Goal: Task Accomplishment & Management: Complete application form

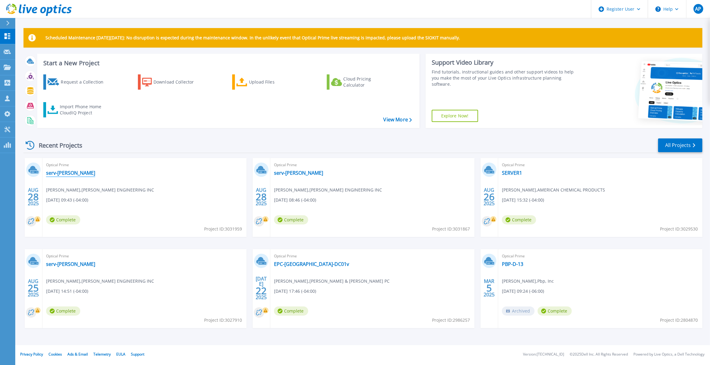
click at [65, 174] on link "serv-sharpe" at bounding box center [70, 173] width 49 height 6
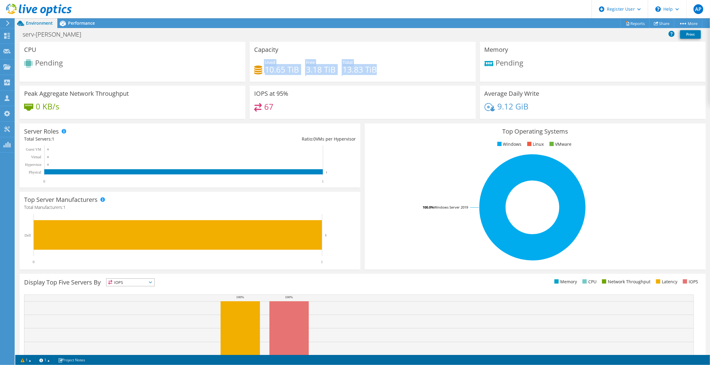
drag, startPoint x: 339, startPoint y: 56, endPoint x: 380, endPoint y: 78, distance: 46.6
click at [380, 78] on div "Capacity Used 10.65 TiB Free 3.18 TiB Total 13.83 TiB" at bounding box center [363, 62] width 226 height 40
click at [290, 74] on div "Used 10.65 TiB Free 3.18 TiB Total 13.83 TiB" at bounding box center [362, 69] width 217 height 20
click at [76, 23] on span "Performance" at bounding box center [81, 23] width 27 height 6
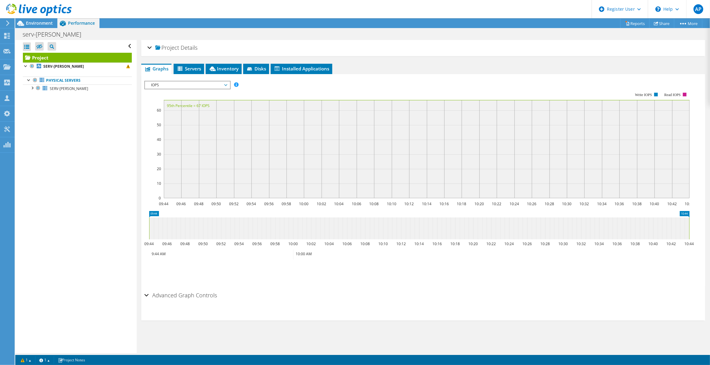
click at [182, 83] on span "IOPS" at bounding box center [187, 84] width 78 height 7
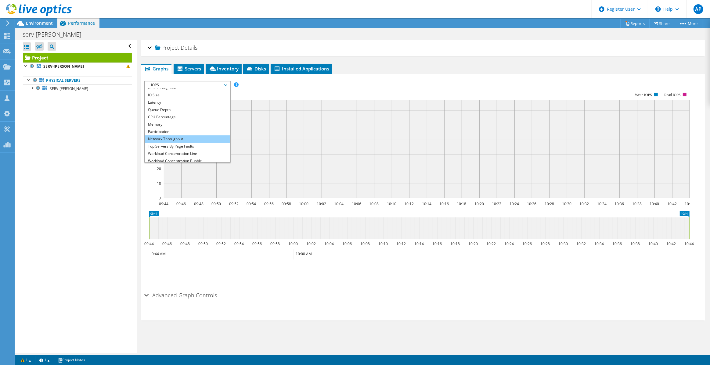
scroll to position [22, 0]
click at [159, 155] on li "All" at bounding box center [187, 158] width 85 height 7
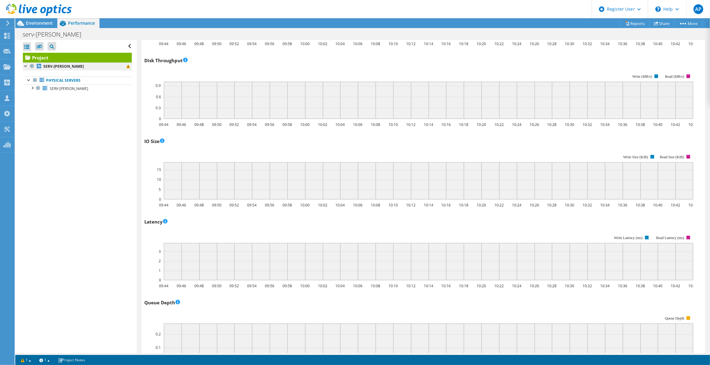
scroll to position [83, 0]
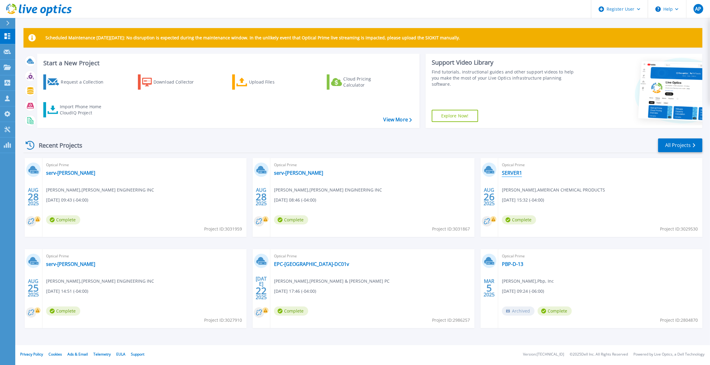
click at [514, 171] on link "SERVER1" at bounding box center [512, 173] width 20 height 6
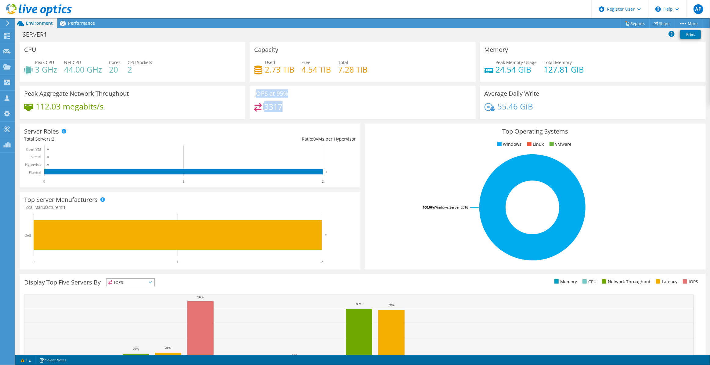
drag, startPoint x: 254, startPoint y: 91, endPoint x: 281, endPoint y: 111, distance: 33.9
click at [281, 111] on div "IOPS at 95% 3317" at bounding box center [363, 102] width 226 height 33
click at [291, 110] on div "3317" at bounding box center [362, 109] width 217 height 13
click at [83, 24] on span "Performance" at bounding box center [81, 23] width 27 height 6
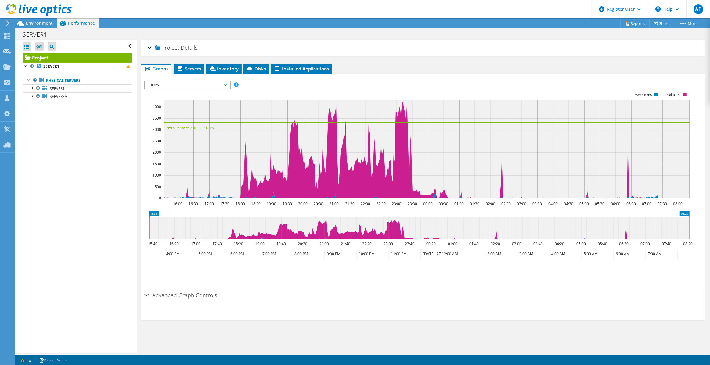
drag, startPoint x: 201, startPoint y: 85, endPoint x: 204, endPoint y: 92, distance: 7.5
click at [201, 85] on span "IOPS" at bounding box center [187, 84] width 78 height 7
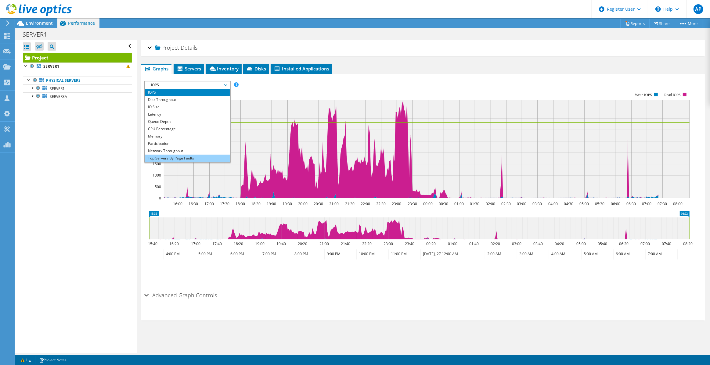
scroll to position [22, 0]
click at [160, 158] on li "All" at bounding box center [187, 158] width 85 height 7
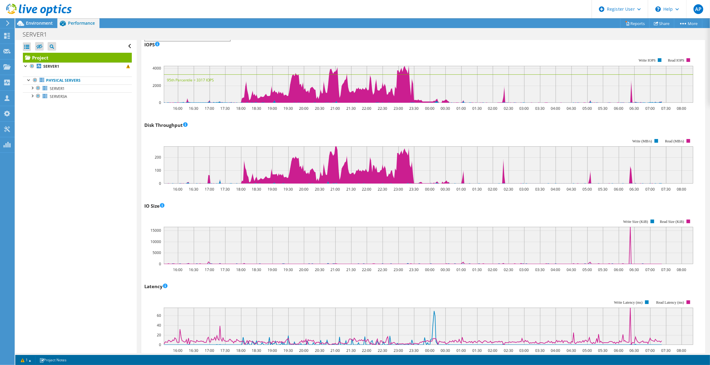
scroll to position [0, 0]
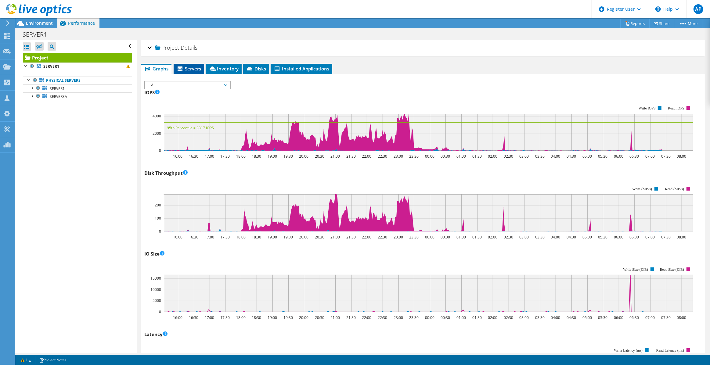
click at [194, 73] on li "Servers" at bounding box center [189, 69] width 31 height 10
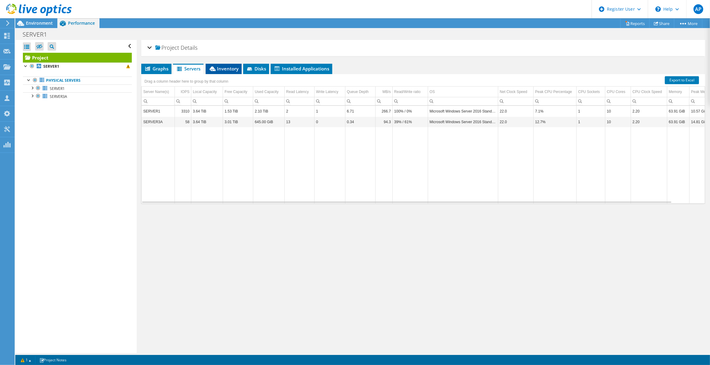
click at [226, 67] on span "Inventory" at bounding box center [224, 69] width 30 height 6
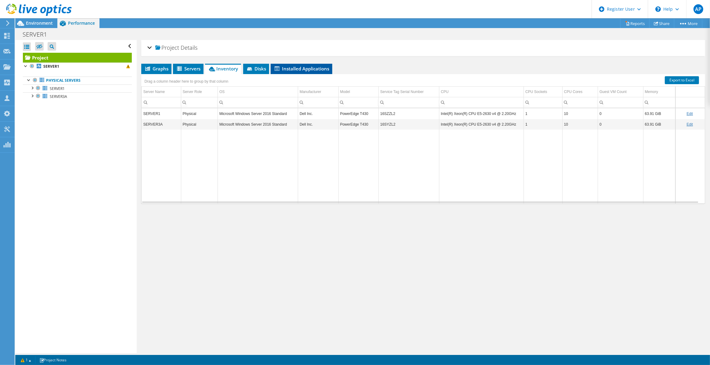
click at [299, 69] on span "Installed Applications" at bounding box center [302, 69] width 56 height 6
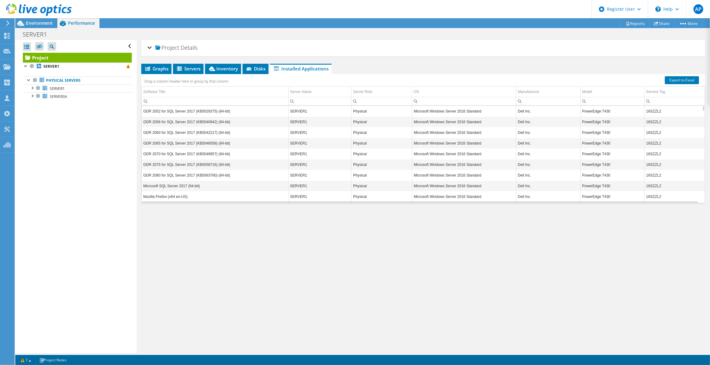
click at [39, 11] on icon at bounding box center [39, 10] width 66 height 13
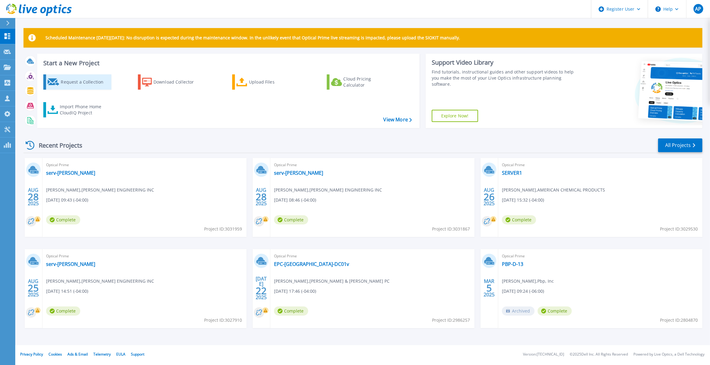
click at [83, 83] on div "Request a Collection" at bounding box center [85, 82] width 49 height 12
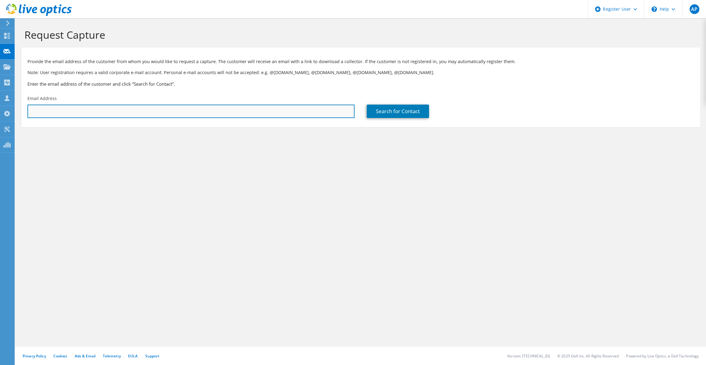
click at [68, 113] on input "text" at bounding box center [190, 111] width 327 height 13
paste input "[EMAIL_ADDRESS][DOMAIN_NAME]>"
click at [105, 115] on input "krushing@rushingtoserve.com>" at bounding box center [190, 111] width 327 height 13
type input "krushing@rushingtoserve.com"
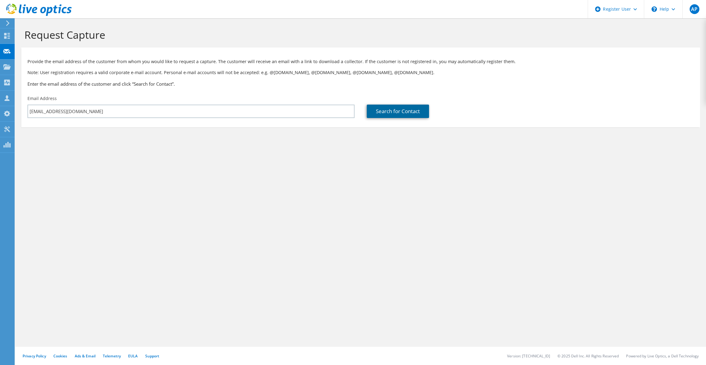
click at [383, 113] on link "Search for Contact" at bounding box center [398, 111] width 62 height 13
type input "Rushing To Serve"
type input "James"
type input "Rushing"
type input "[GEOGRAPHIC_DATA]"
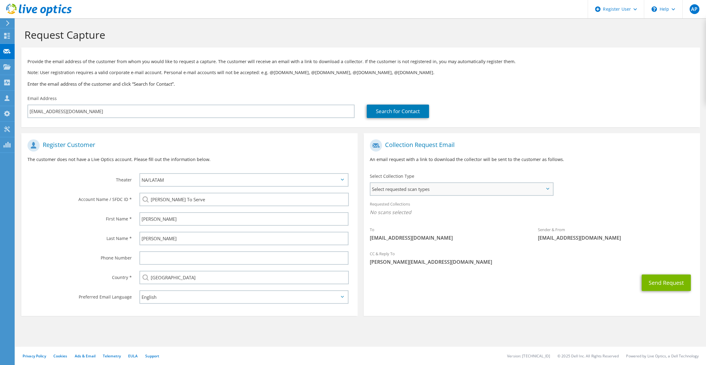
click at [445, 192] on span "Select requested scan types" at bounding box center [461, 189] width 182 height 12
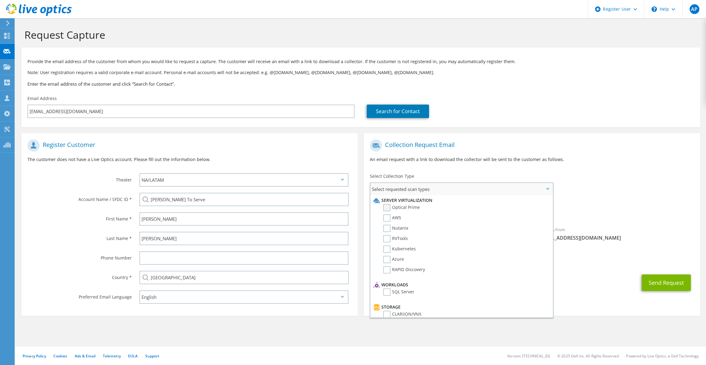
click at [390, 208] on label "Optical Prime" at bounding box center [401, 207] width 37 height 7
click at [0, 0] on input "Optical Prime" at bounding box center [0, 0] width 0 height 0
click at [616, 204] on div "Requested Collections No scans selected Optical Prime" at bounding box center [532, 210] width 336 height 24
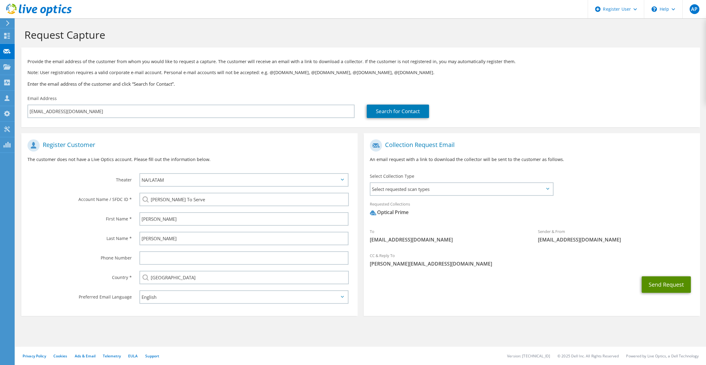
click at [664, 287] on button "Send Request" at bounding box center [666, 284] width 49 height 16
